Goal: Check status: Check status

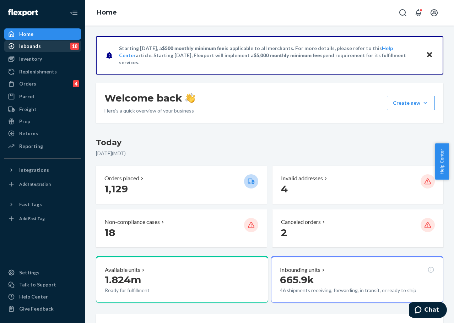
click at [44, 45] on div "Inbounds 18" at bounding box center [42, 46] width 75 height 10
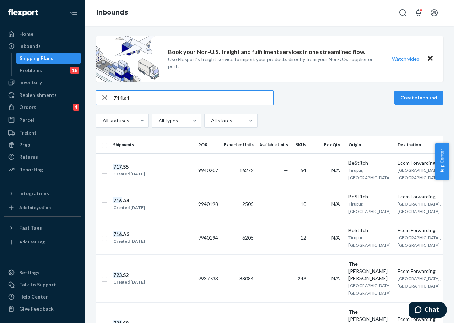
type input "714.s1"
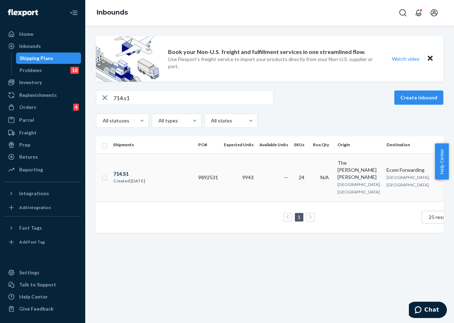
click at [151, 183] on td "714 . S1 Created [DATE]" at bounding box center [152, 177] width 85 height 48
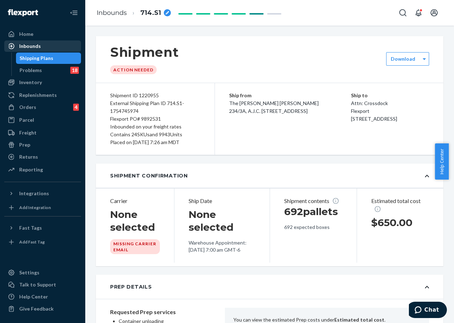
click at [39, 45] on div "Inbounds" at bounding box center [30, 46] width 22 height 7
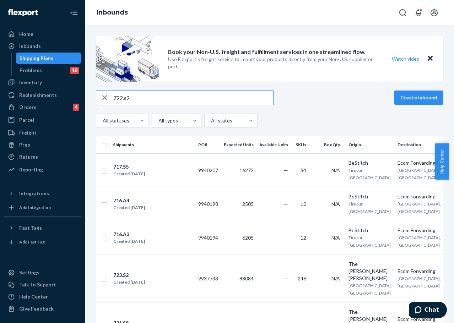
type input "722.s2"
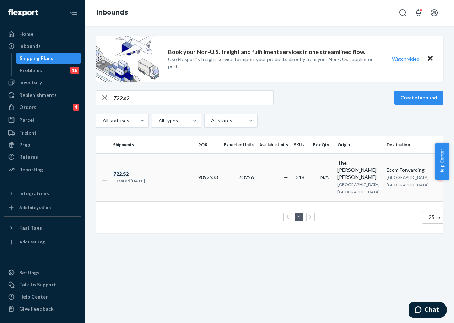
click at [145, 172] on div "722 . S2" at bounding box center [129, 174] width 32 height 7
